Goal: Find specific page/section: Find specific page/section

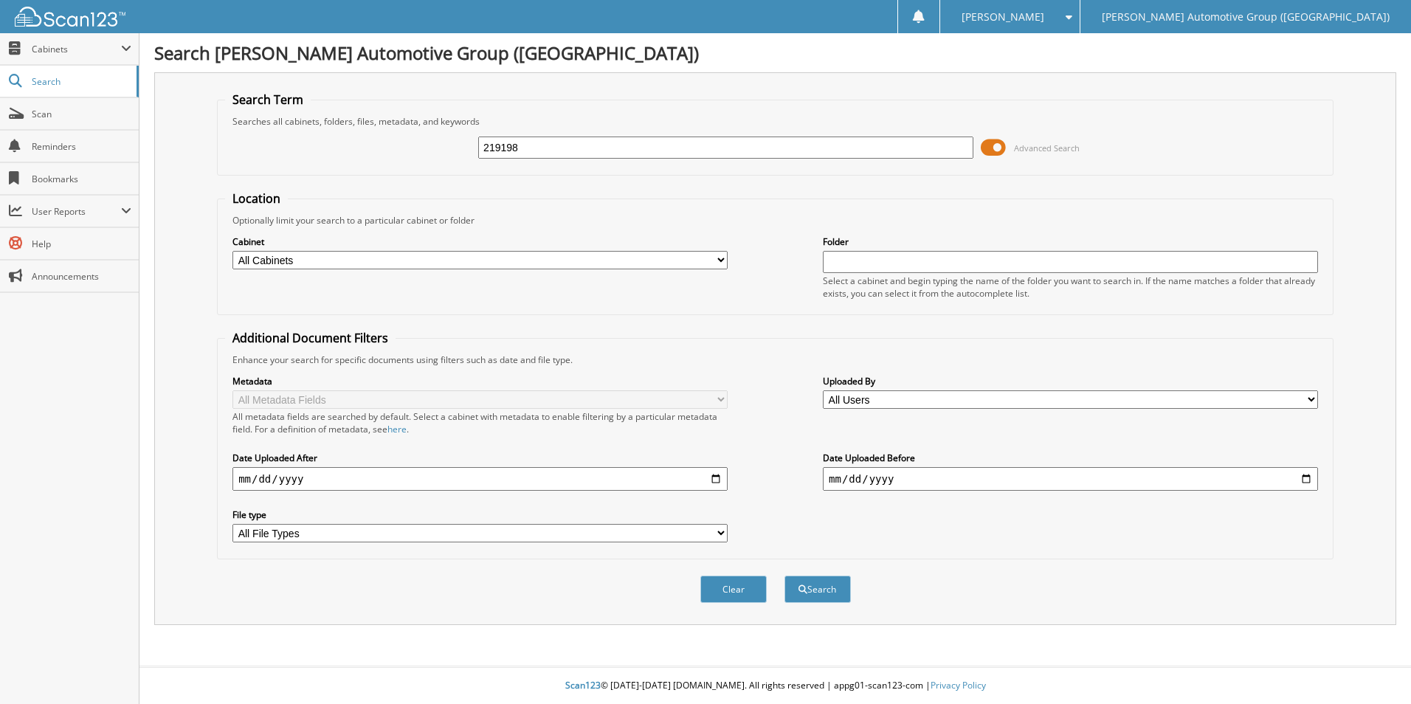
type input "219198"
click at [784, 576] on button "Search" at bounding box center [817, 589] width 66 height 27
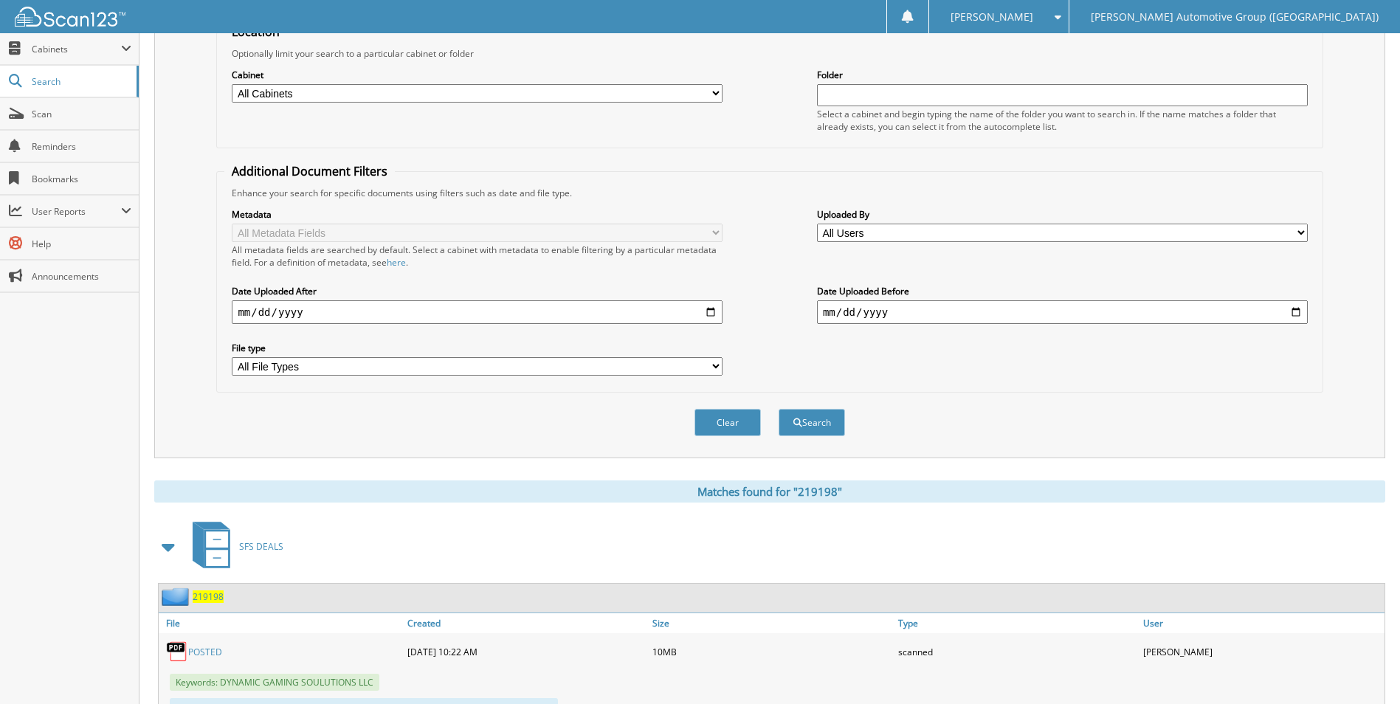
scroll to position [295, 0]
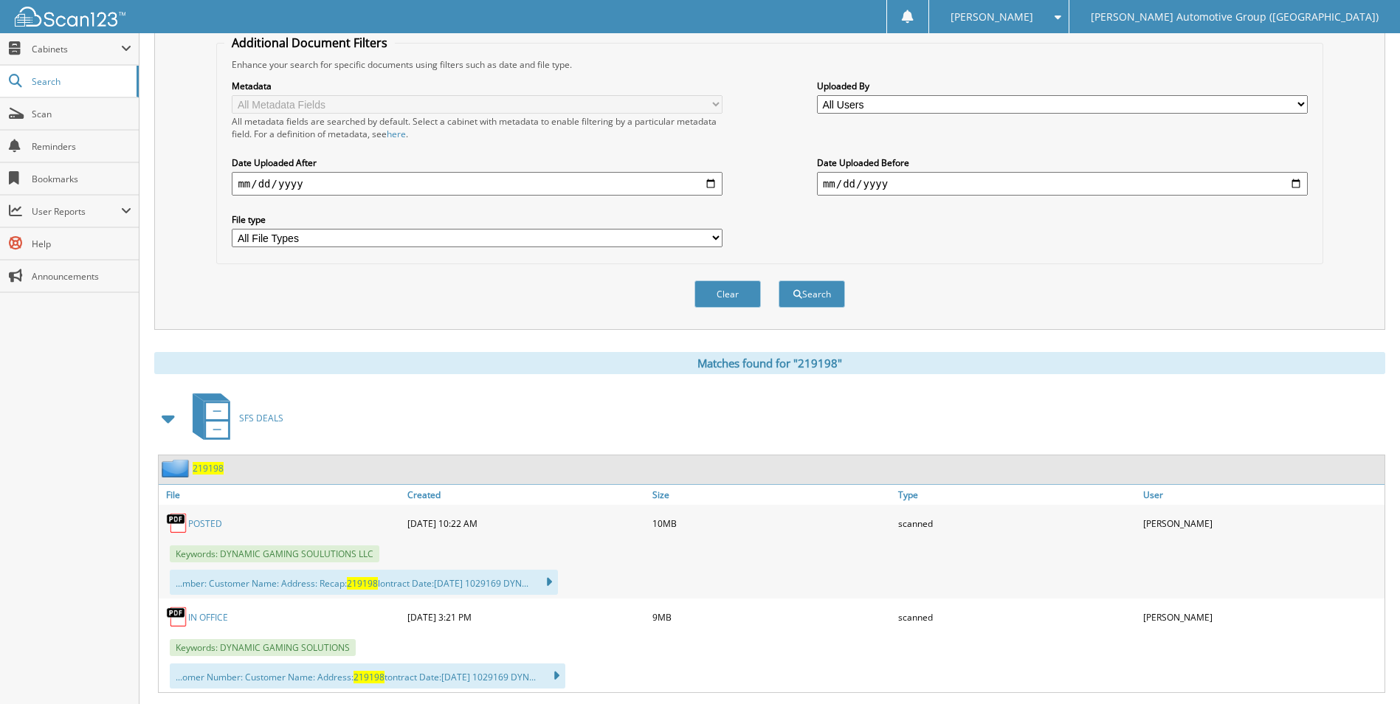
click at [211, 526] on link "POSTED" at bounding box center [205, 523] width 34 height 13
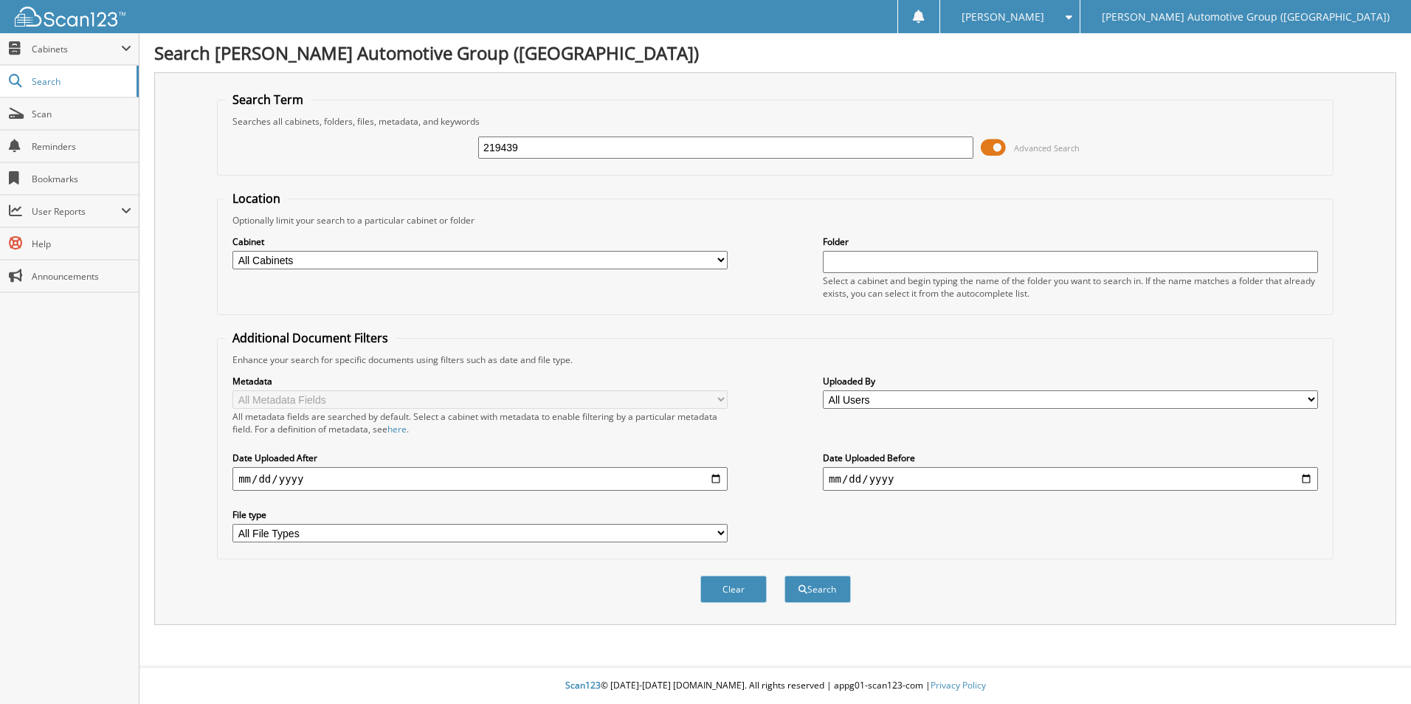
type input "219439"
click at [784, 576] on button "Search" at bounding box center [817, 589] width 66 height 27
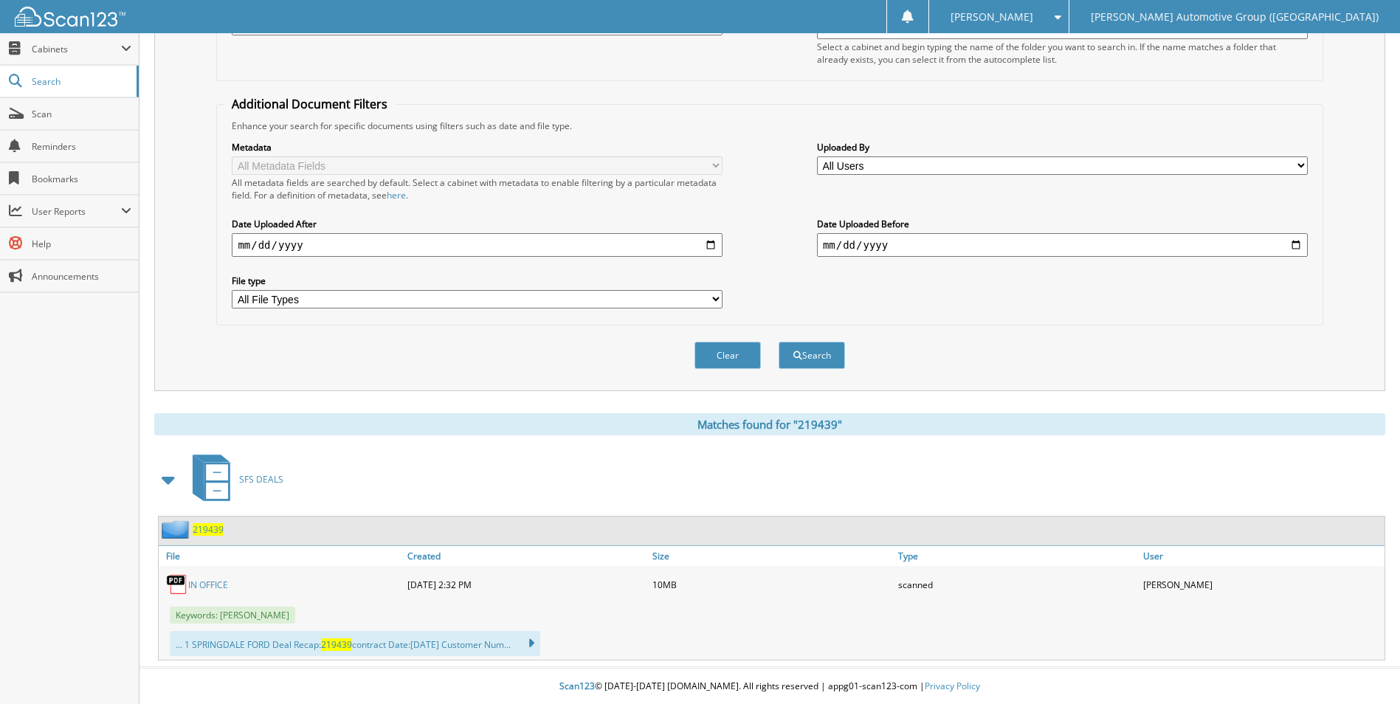
scroll to position [235, 0]
click at [222, 587] on link "IN OFFICE" at bounding box center [208, 584] width 40 height 13
